Goal: Task Accomplishment & Management: Manage account settings

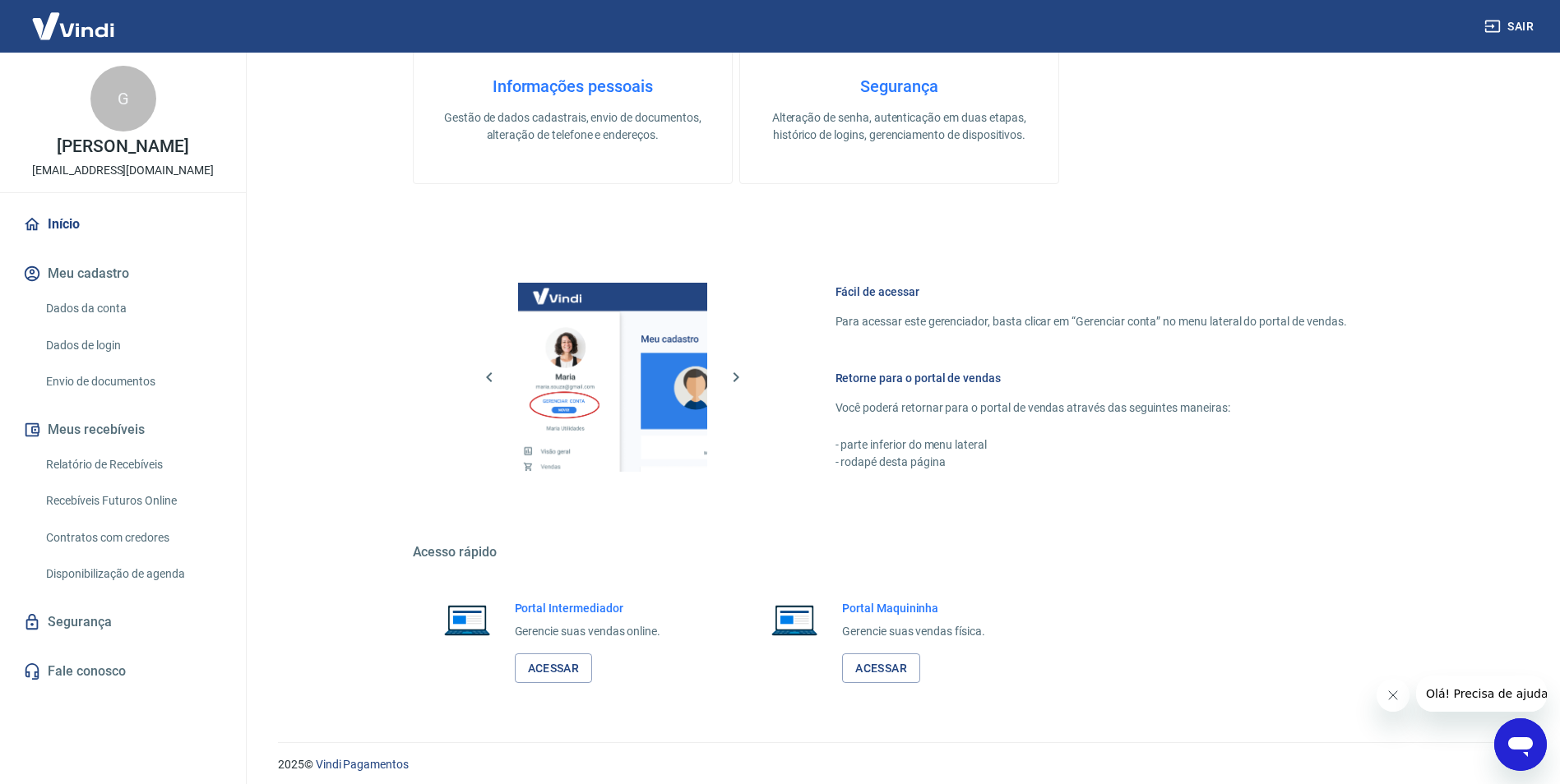
scroll to position [668, 0]
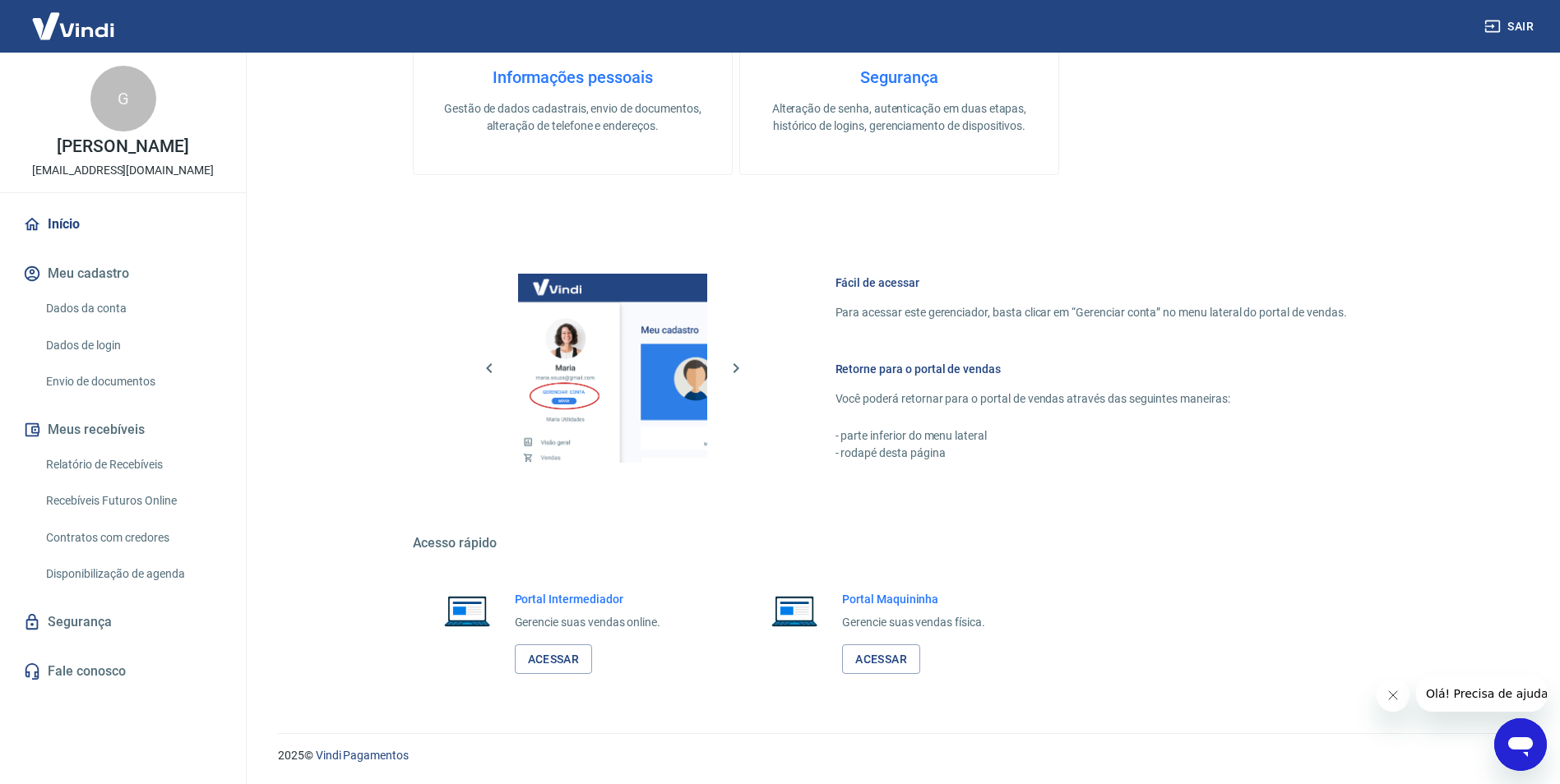
click at [115, 375] on link "Envio de documentos" at bounding box center [133, 381] width 186 height 33
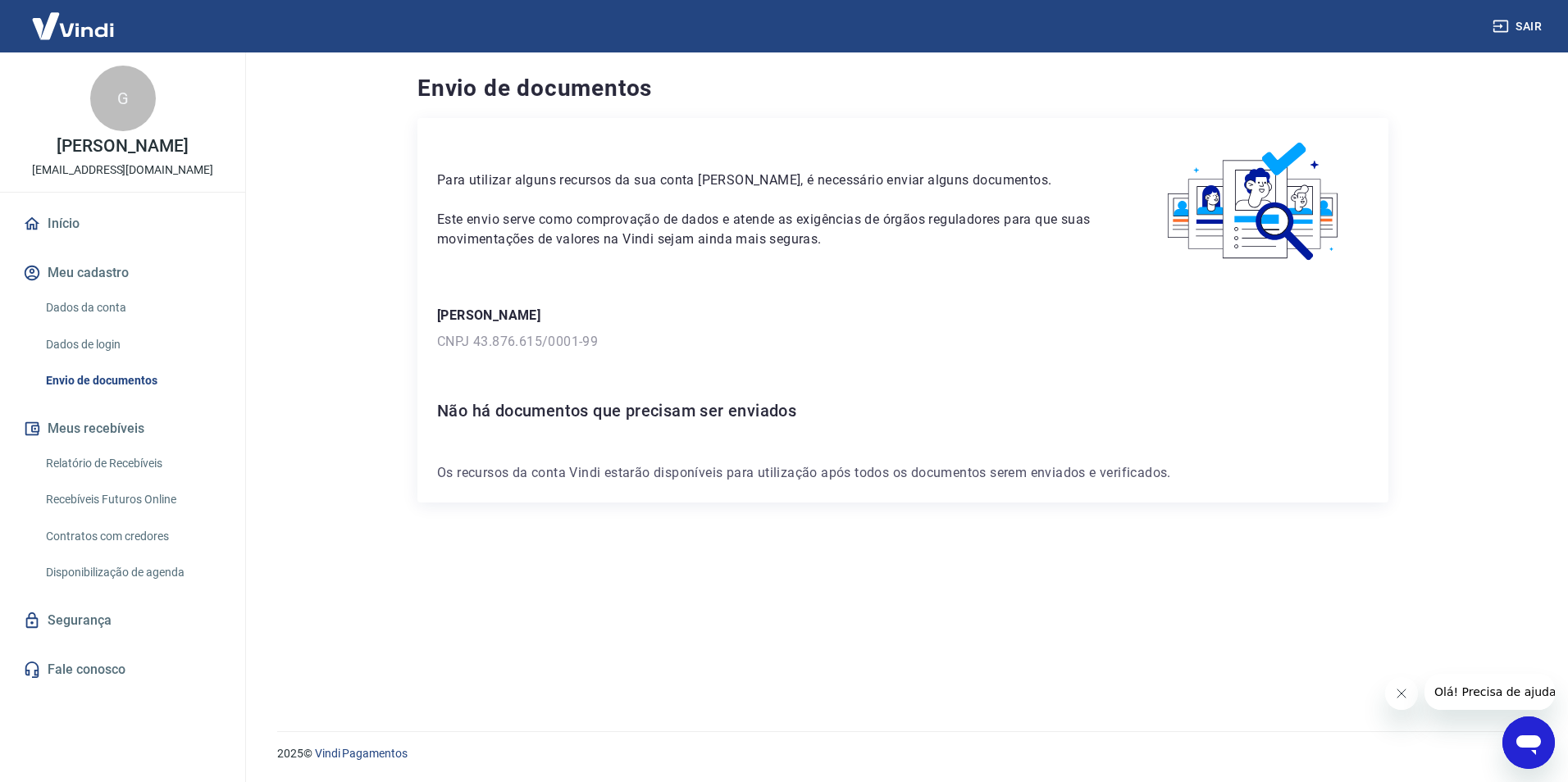
click at [110, 340] on link "Dados de login" at bounding box center [132, 345] width 186 height 33
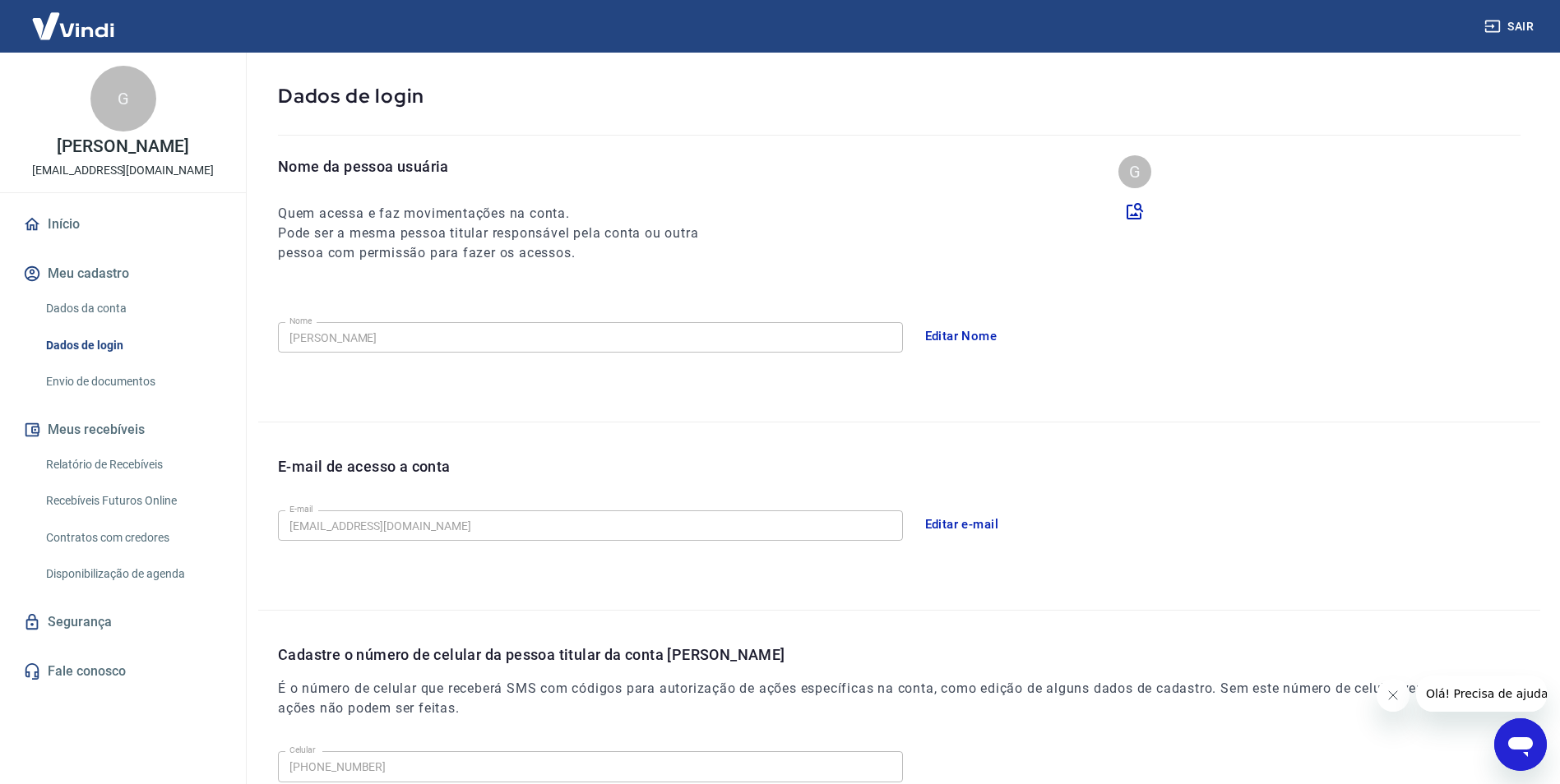
scroll to position [22, 0]
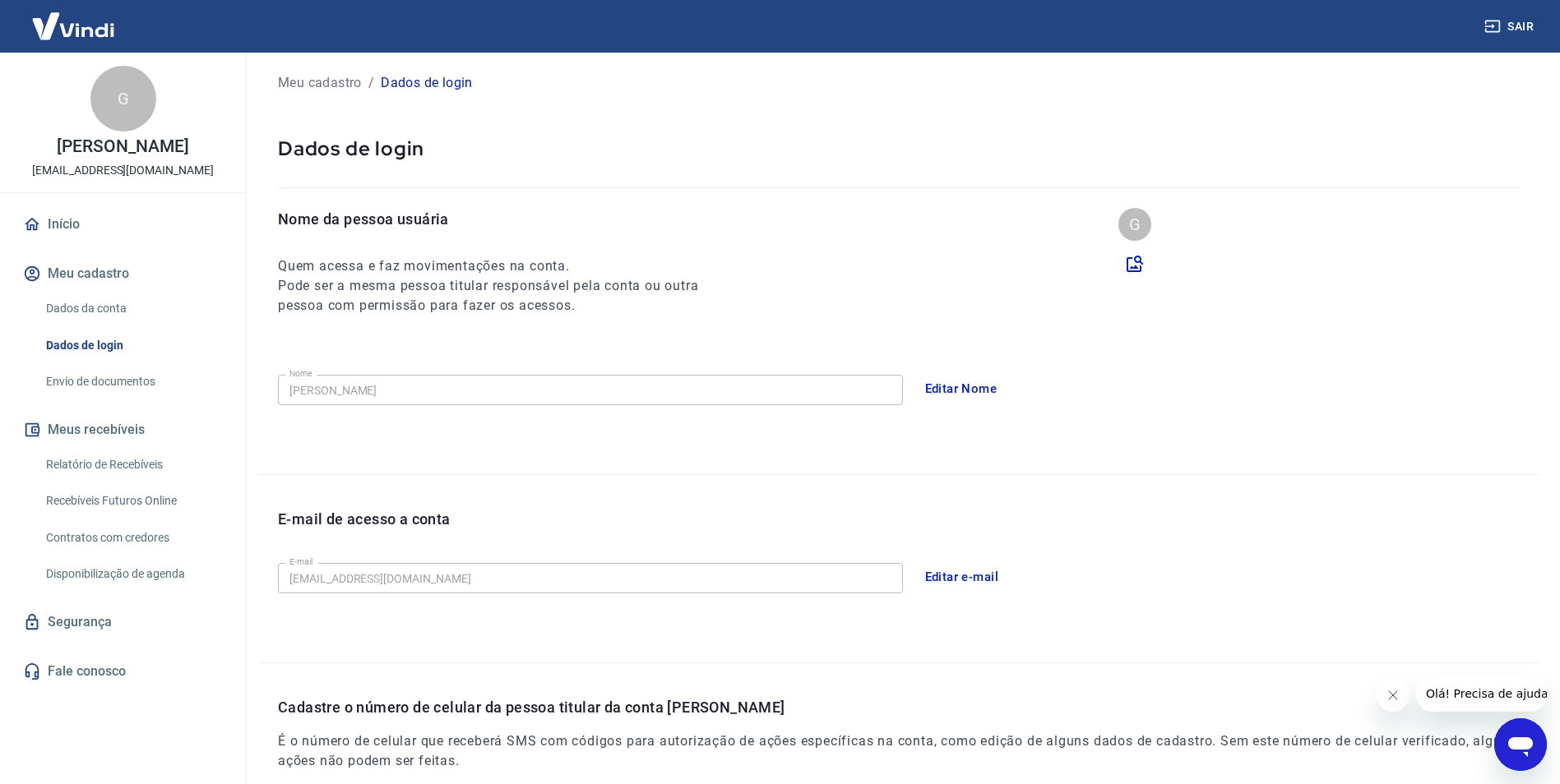
click at [104, 305] on link "Dados da conta" at bounding box center [133, 308] width 186 height 33
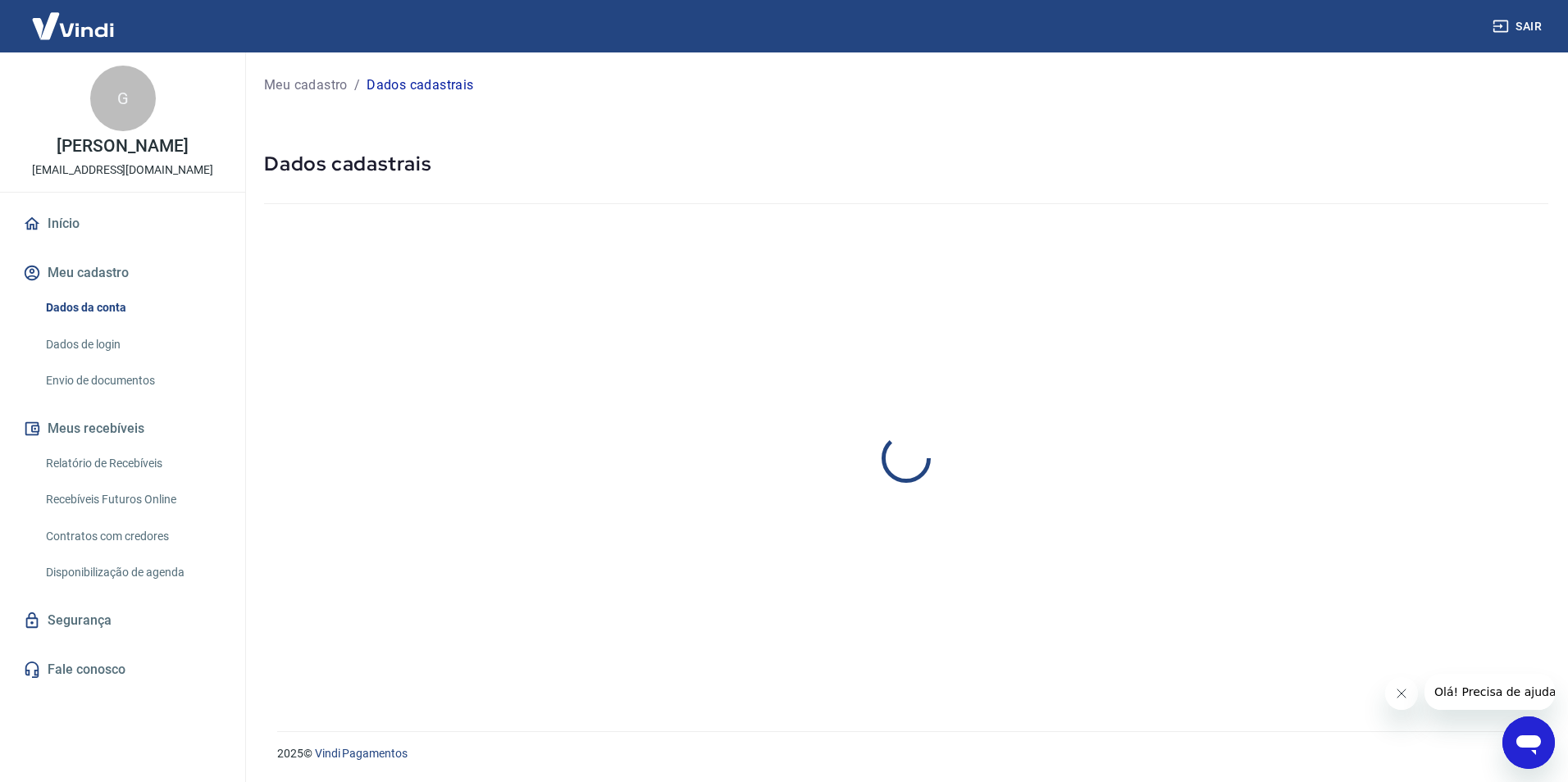
select select "BA"
select select "business"
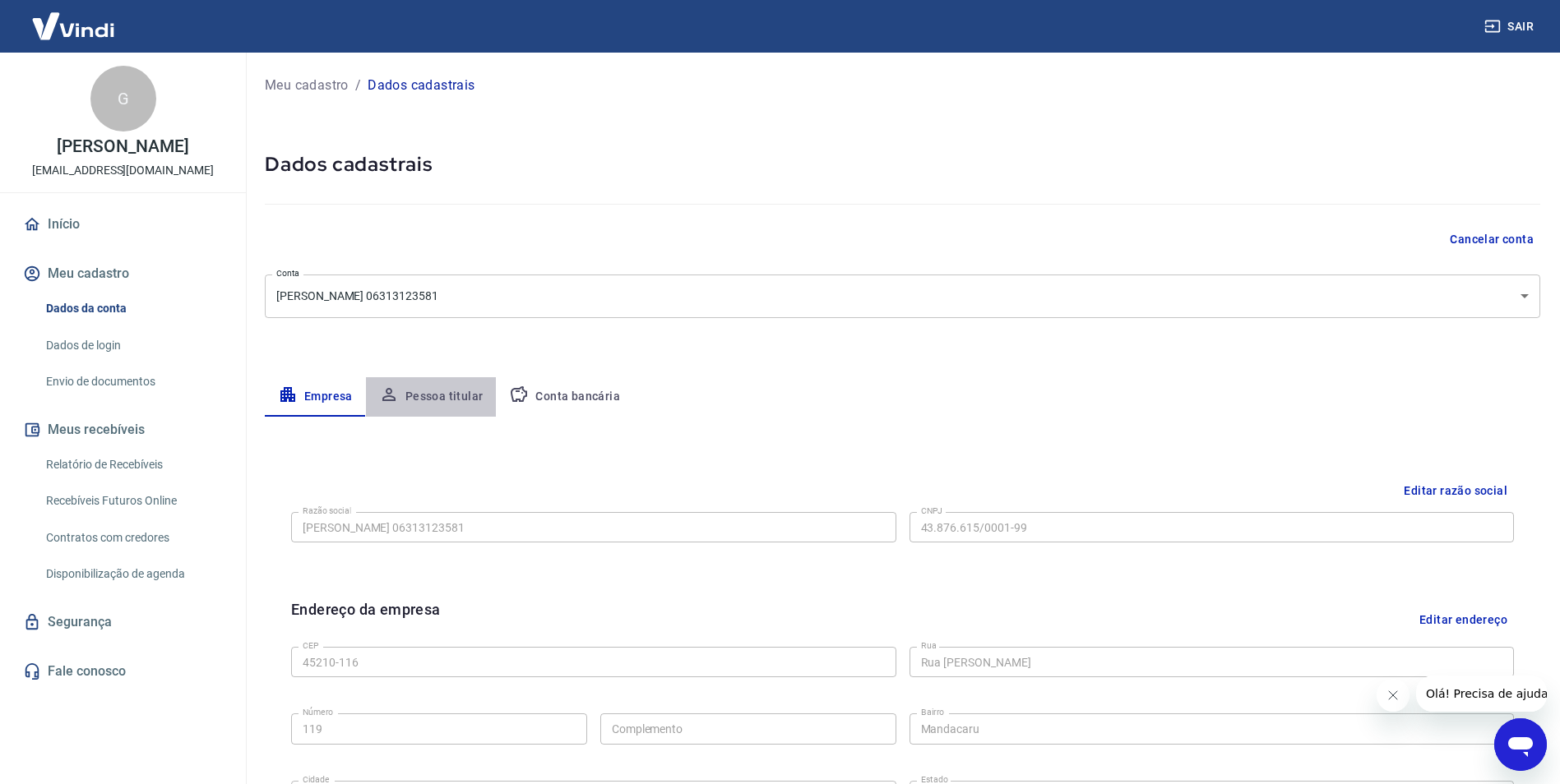
click at [459, 391] on button "Pessoa titular" at bounding box center [431, 397] width 131 height 39
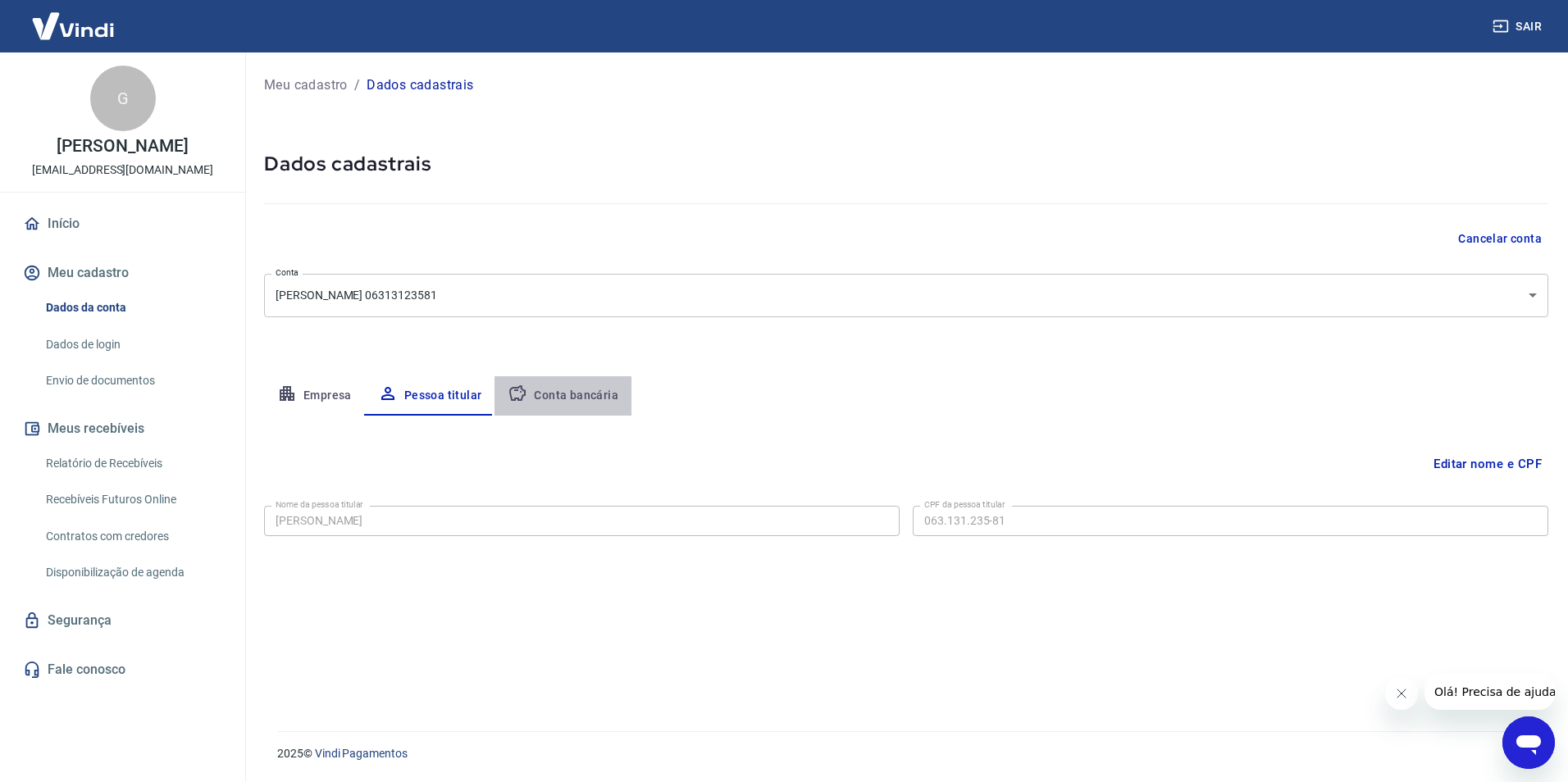
click at [598, 394] on button "Conta bancária" at bounding box center [563, 396] width 137 height 39
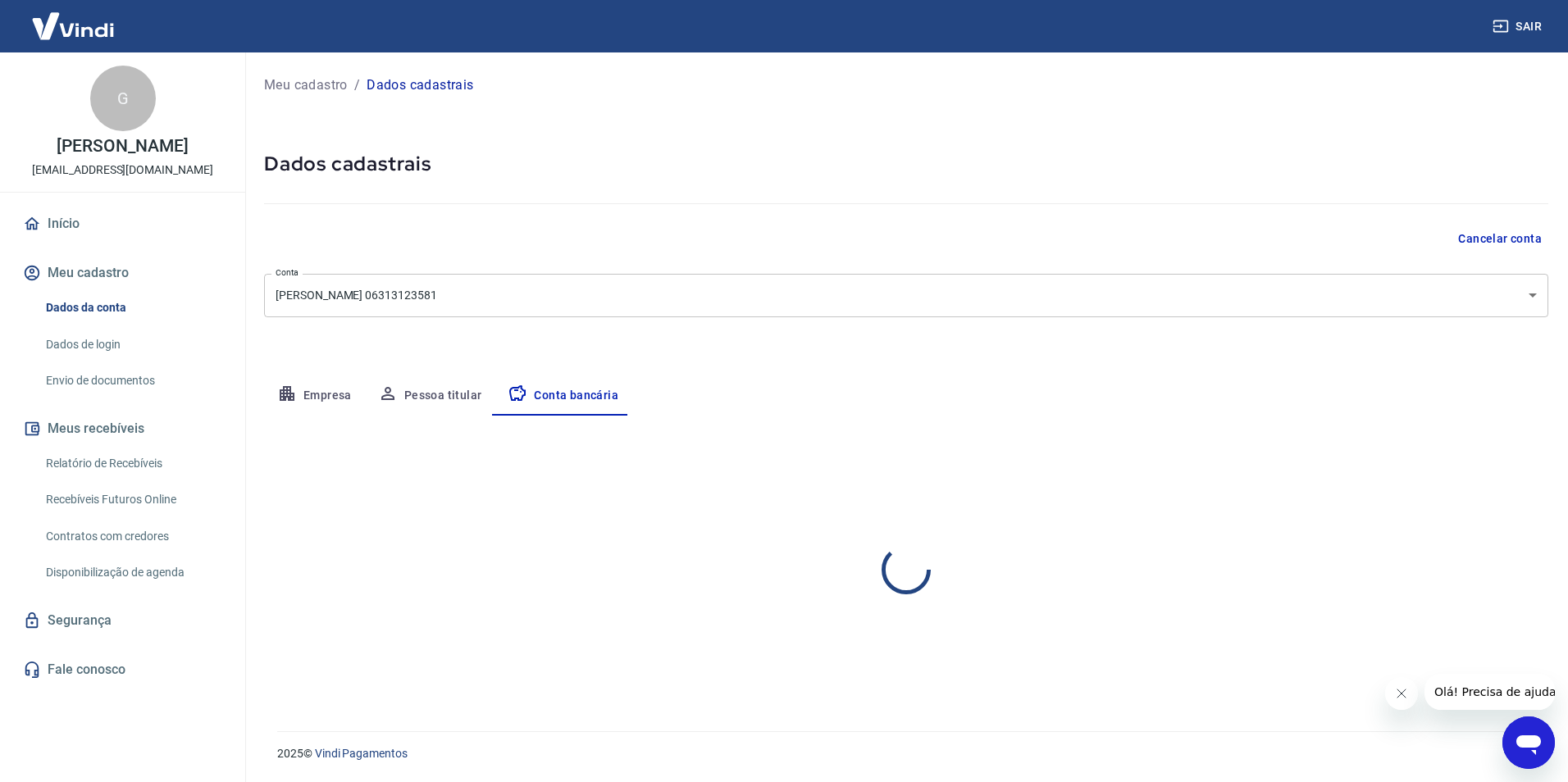
select select "1"
click at [87, 233] on link "Início" at bounding box center [122, 223] width 205 height 36
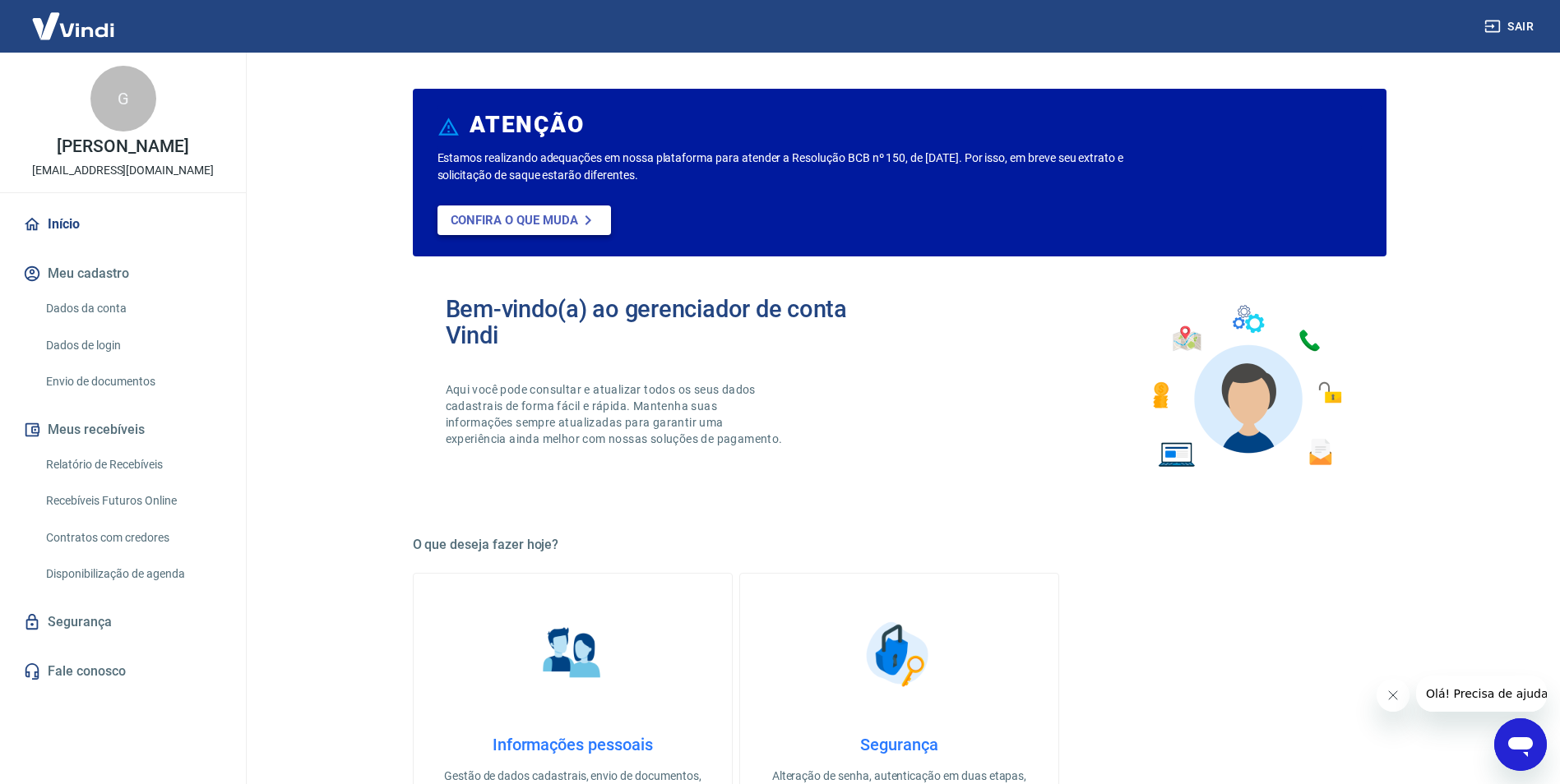
click at [527, 215] on p "Confira o que muda" at bounding box center [514, 220] width 127 height 15
